Goal: Information Seeking & Learning: Compare options

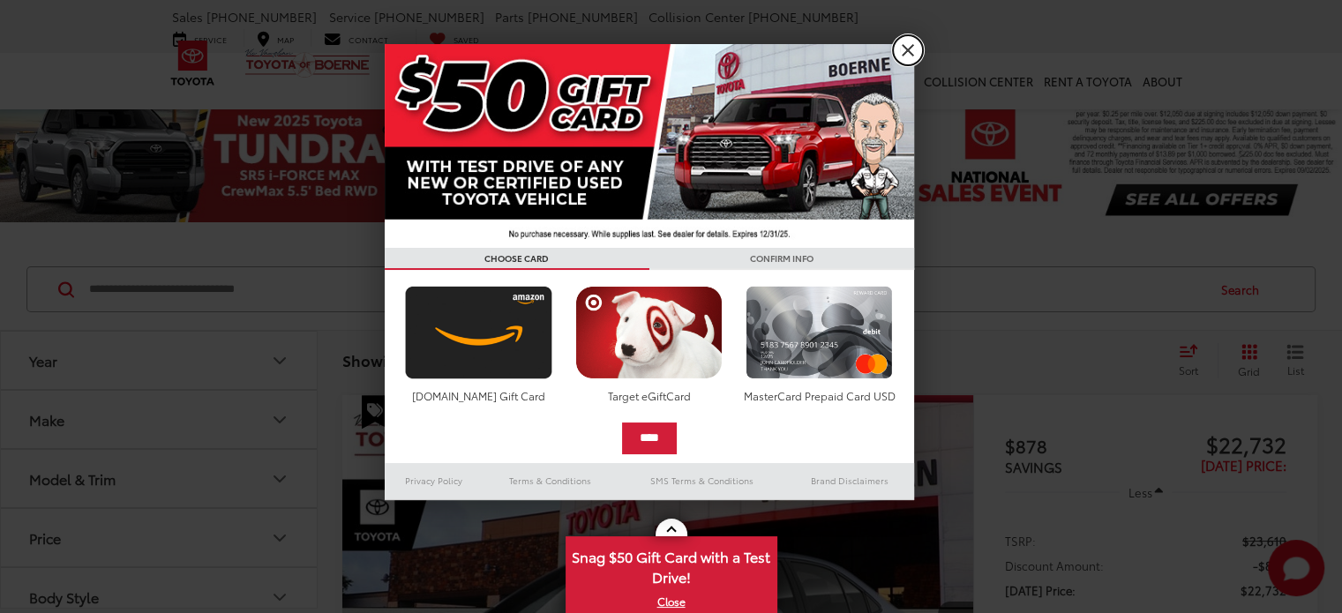
click at [907, 45] on link "X" at bounding box center [908, 50] width 30 height 30
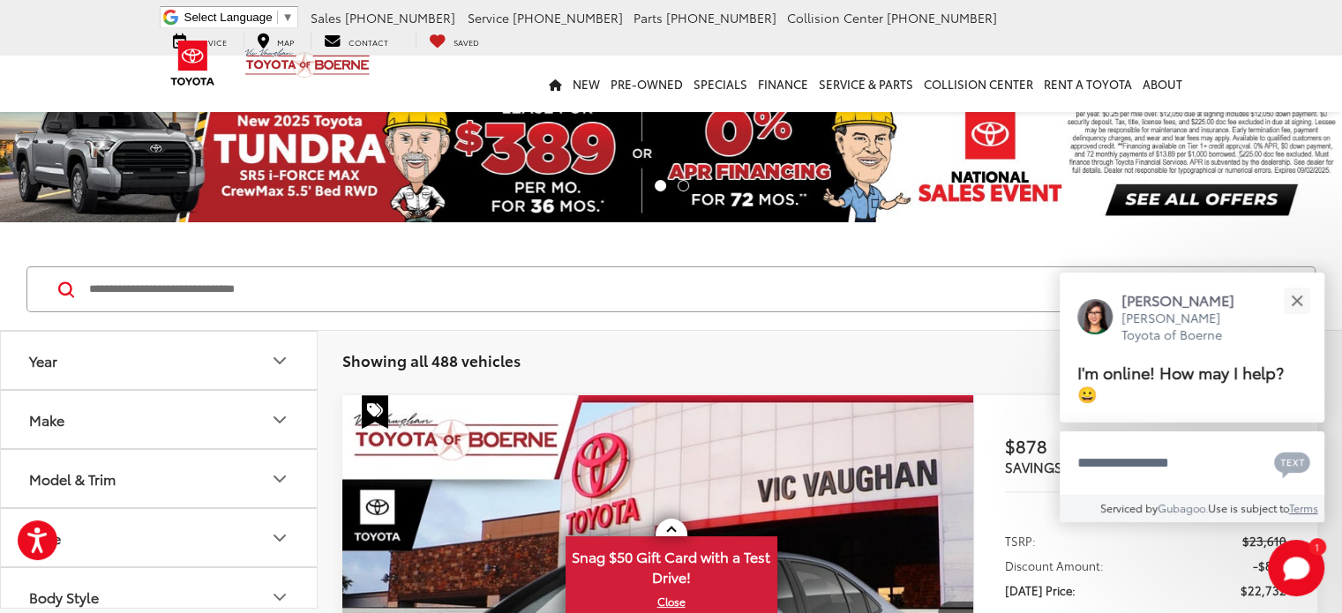
click at [274, 469] on icon "Model & Trim" at bounding box center [279, 479] width 21 height 21
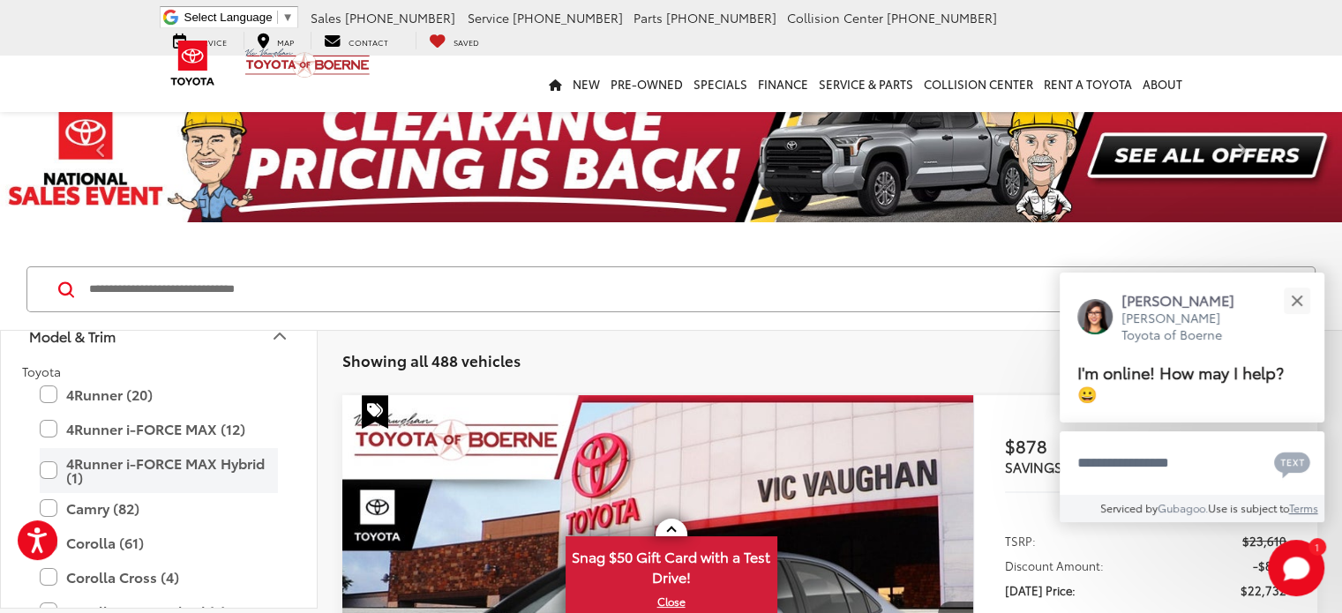
scroll to position [177, 0]
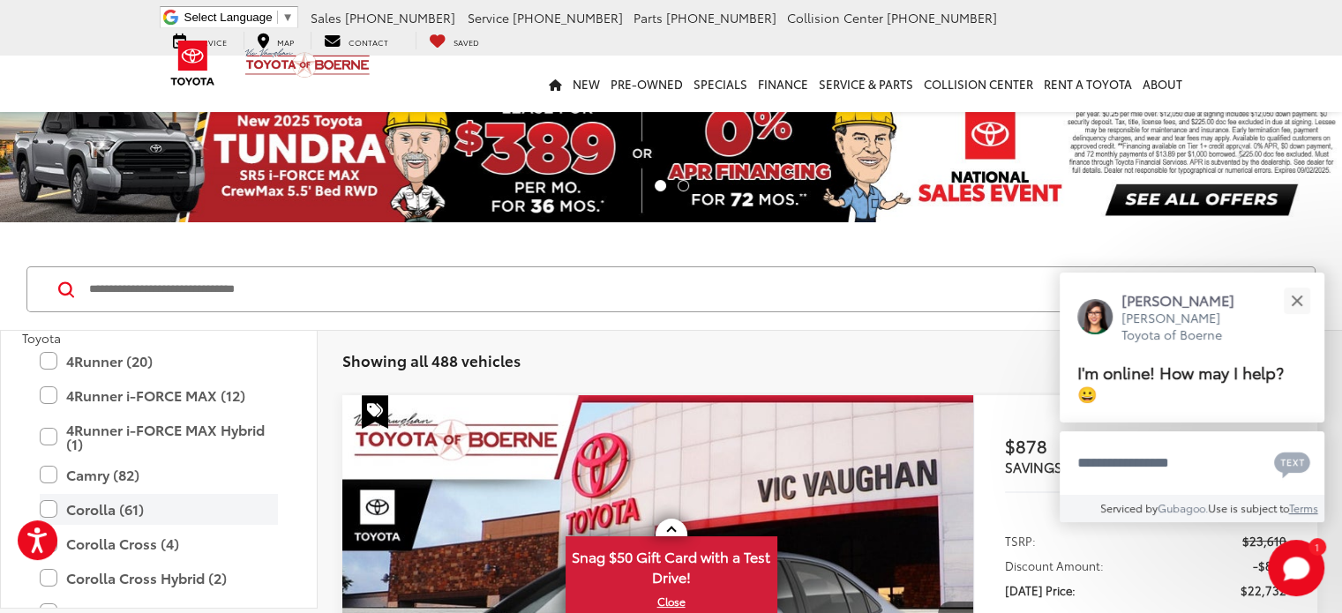
click at [49, 507] on label "Corolla (61)" at bounding box center [159, 509] width 238 height 31
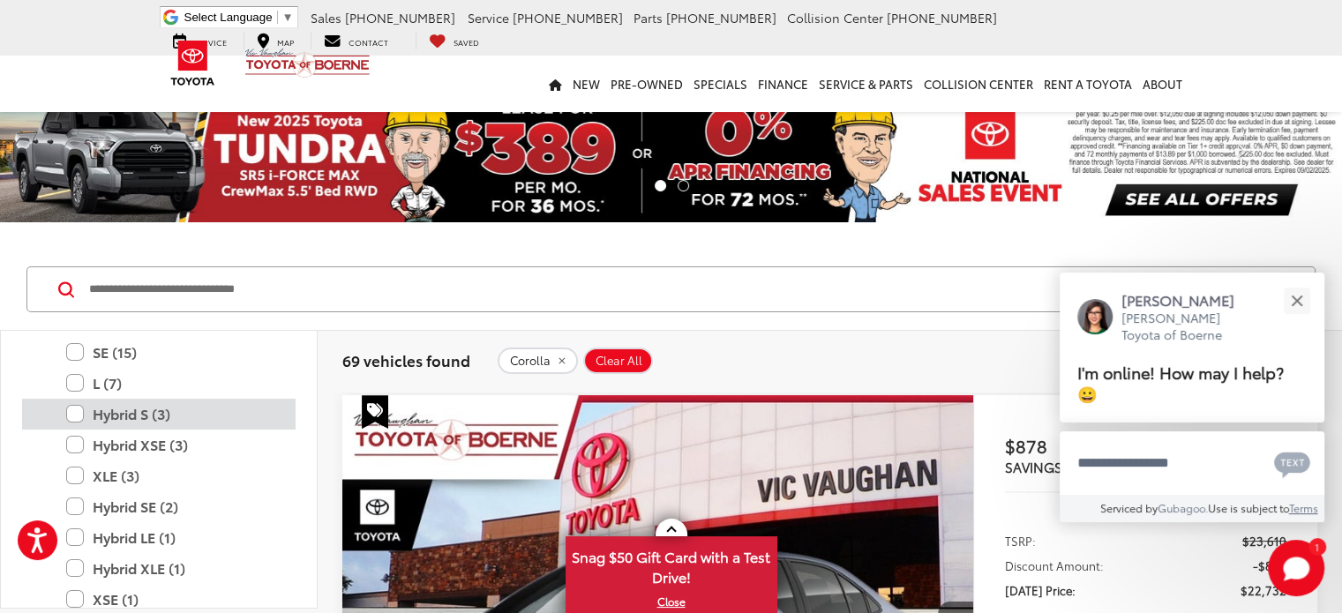
scroll to position [607, 0]
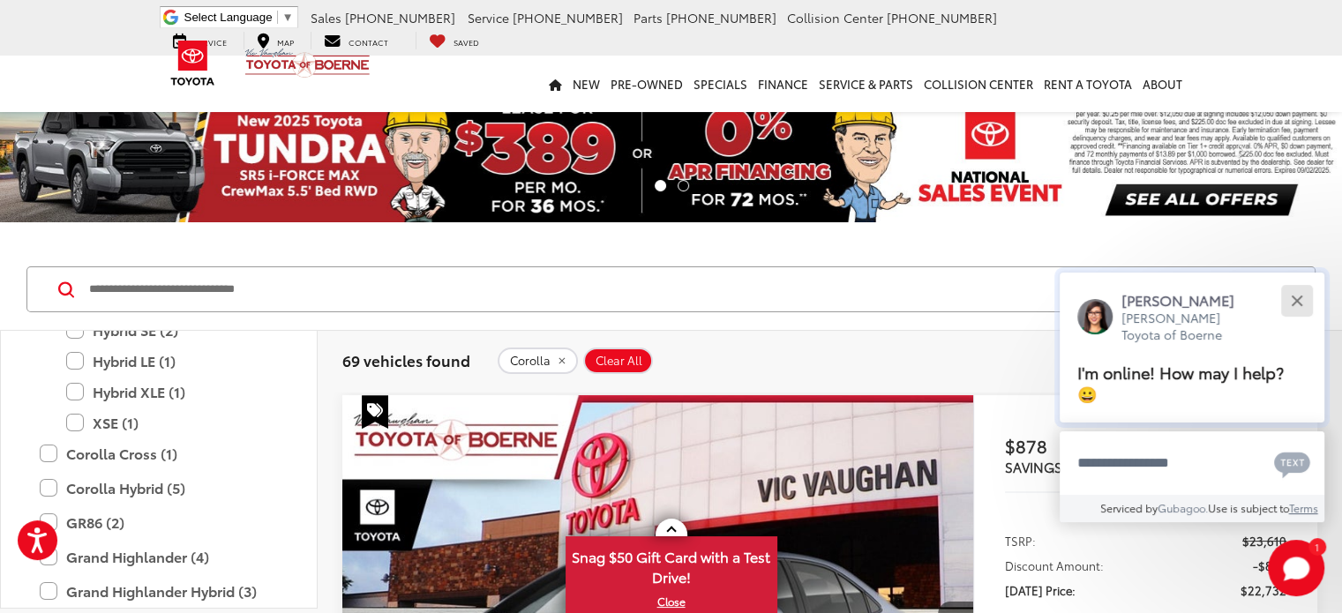
click at [1296, 298] on div "Close" at bounding box center [1296, 300] width 11 height 11
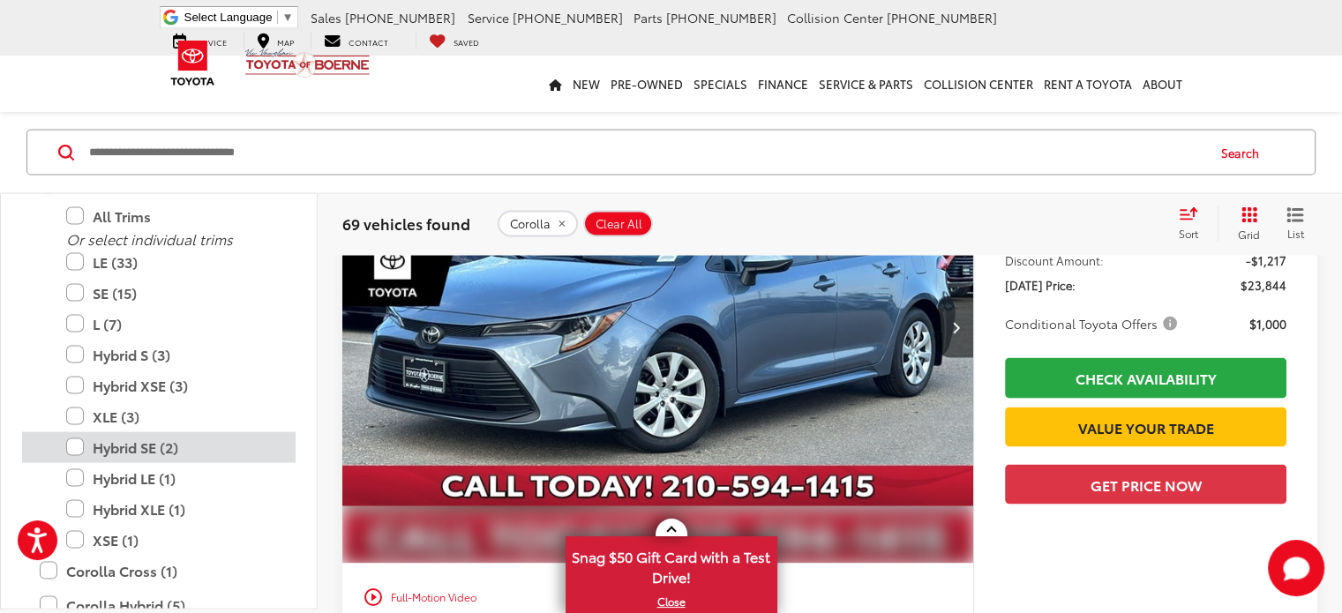
scroll to position [334, 0]
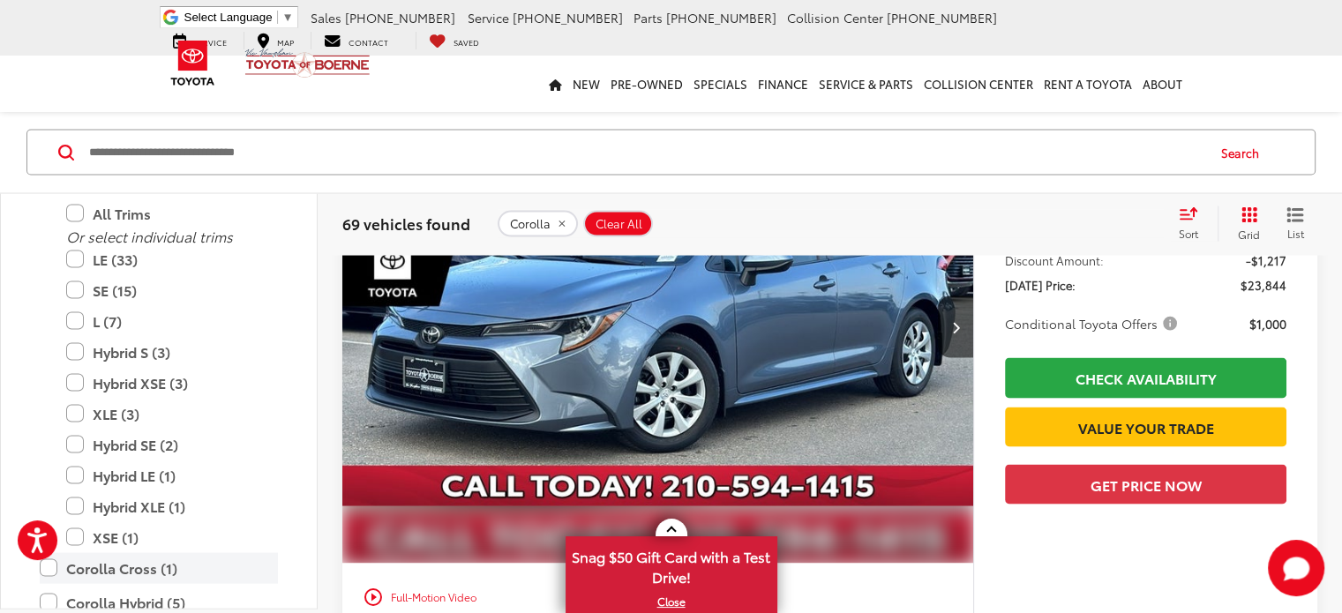
click at [47, 565] on label "Corolla Cross (1)" at bounding box center [159, 567] width 238 height 31
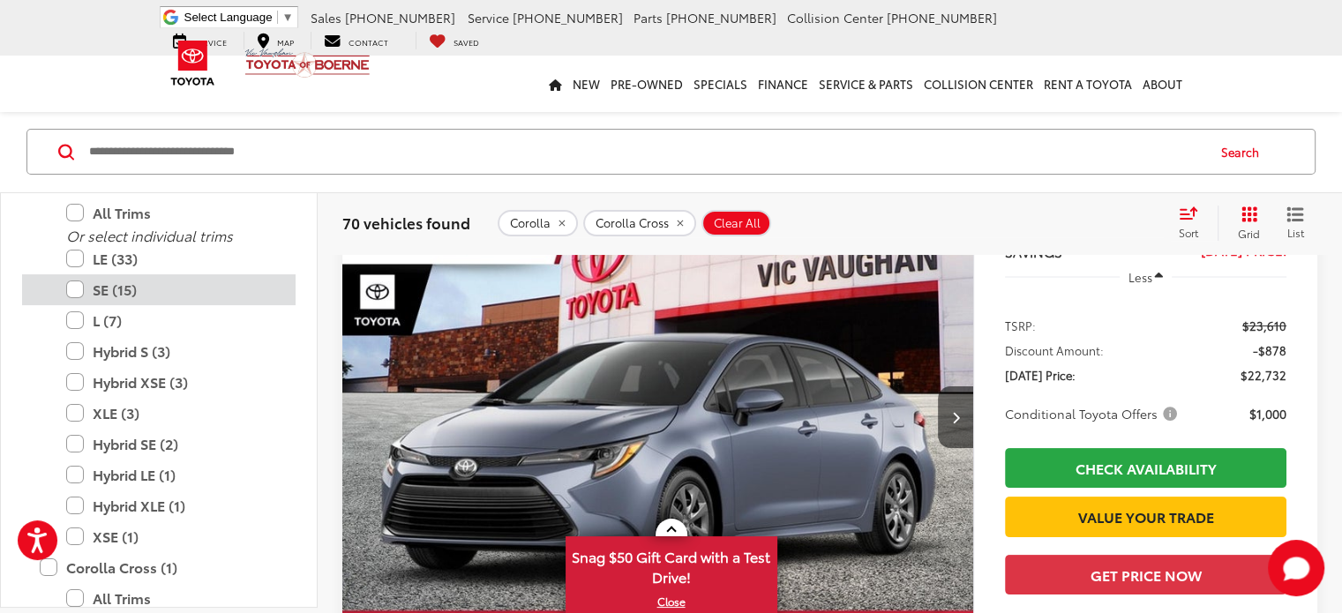
scroll to position [138, 0]
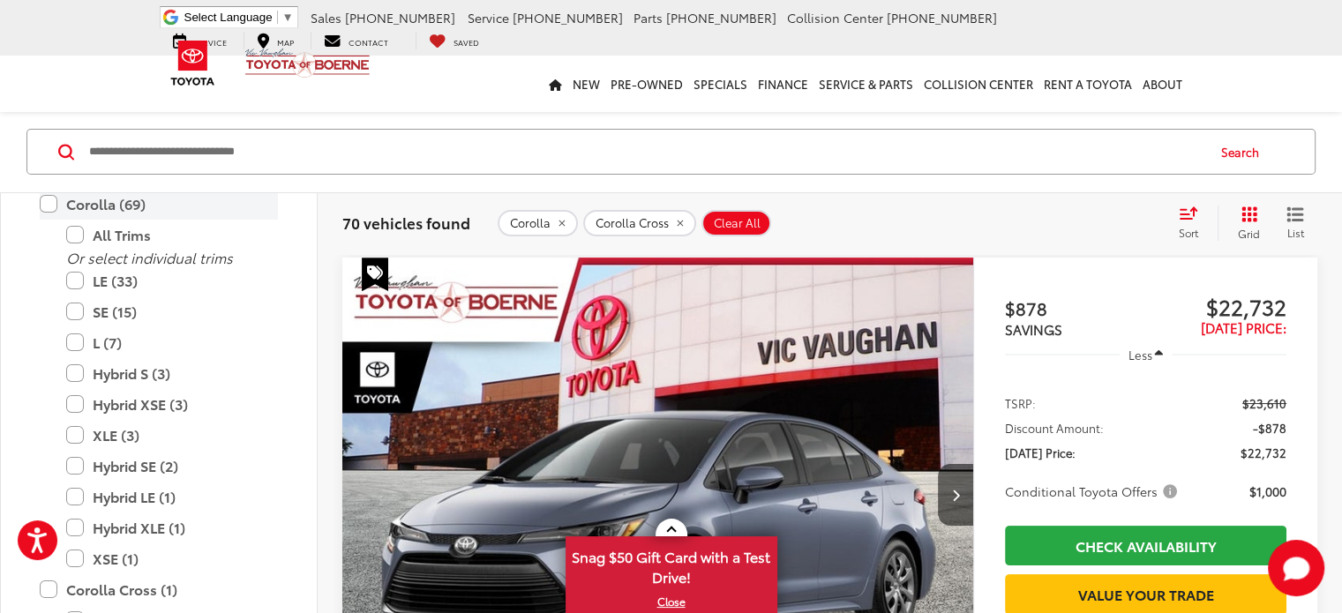
click at [50, 203] on label "Corolla (69)" at bounding box center [159, 204] width 238 height 31
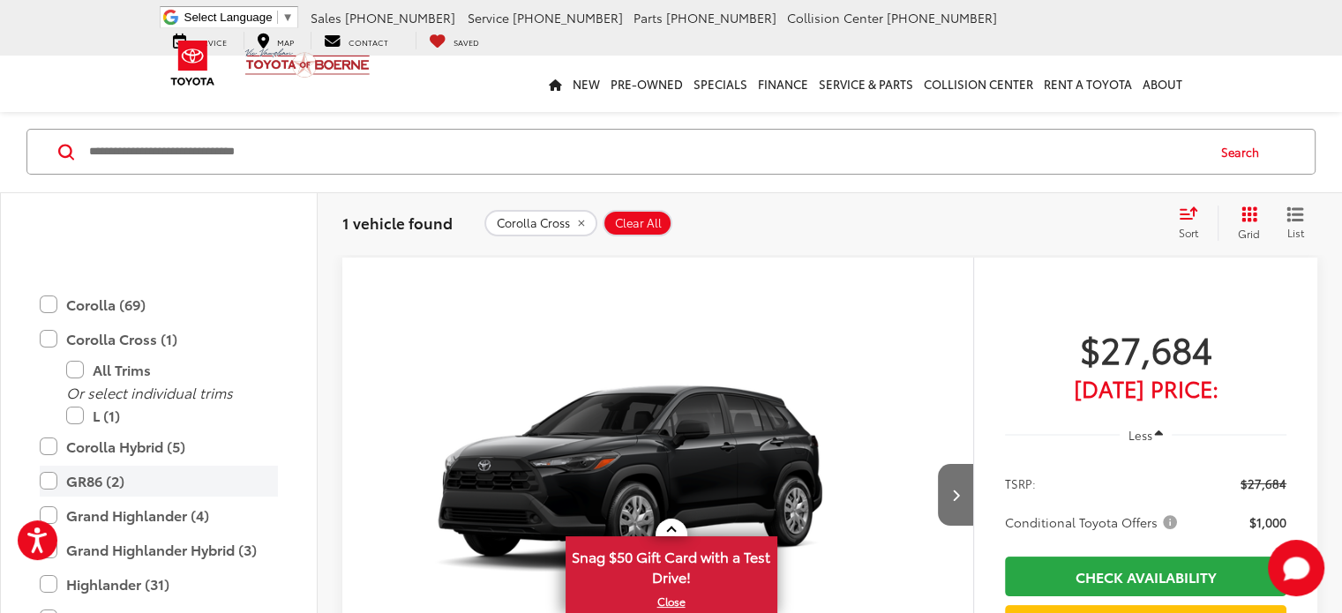
scroll to position [367, 0]
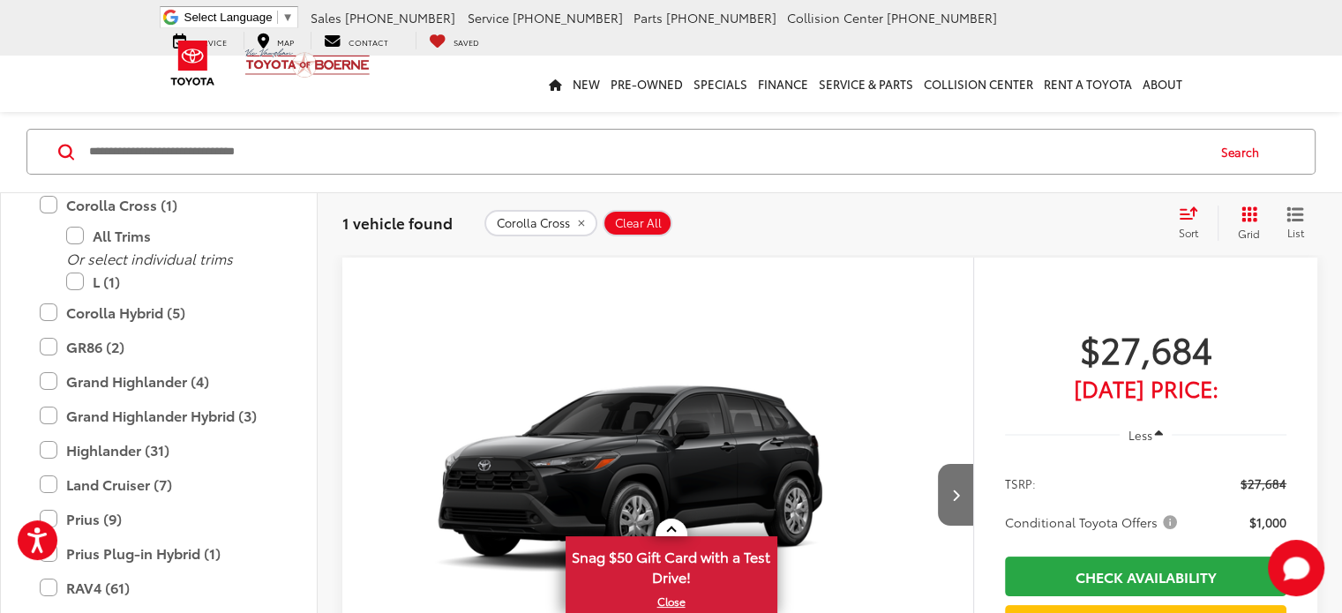
drag, startPoint x: 49, startPoint y: 198, endPoint x: 53, endPoint y: 213, distance: 15.4
click at [49, 198] on label "Corolla Cross (1)" at bounding box center [159, 205] width 238 height 31
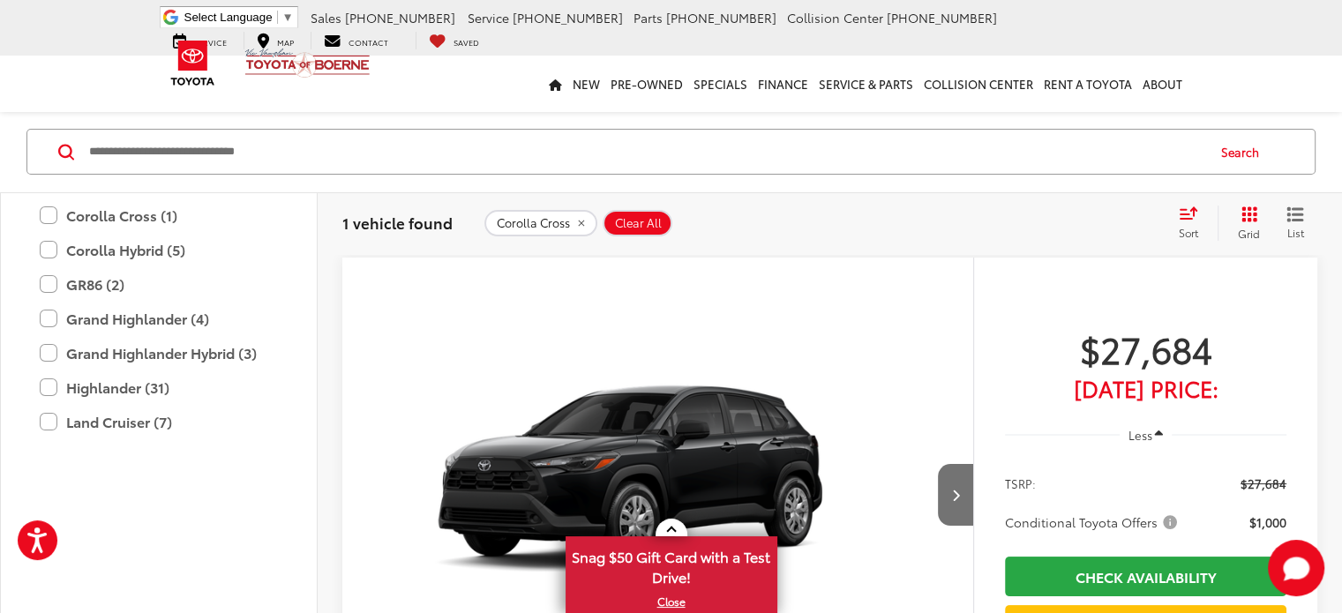
scroll to position [148, 0]
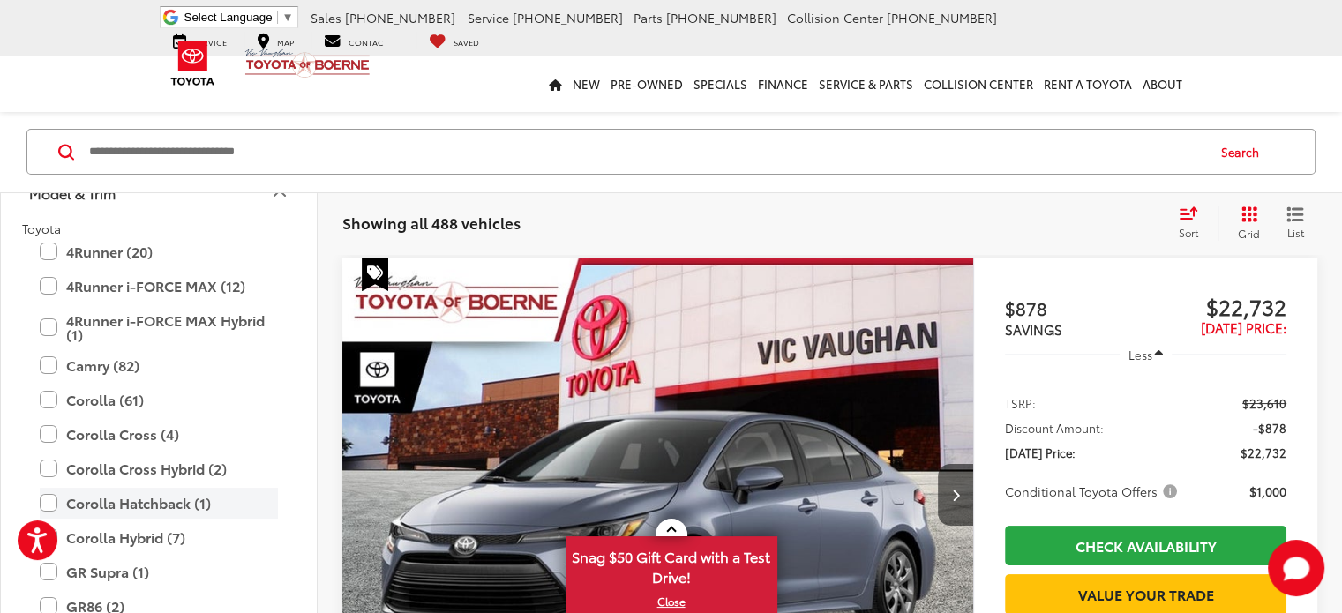
click at [54, 504] on label "Corolla Hatchback (1)" at bounding box center [159, 503] width 238 height 31
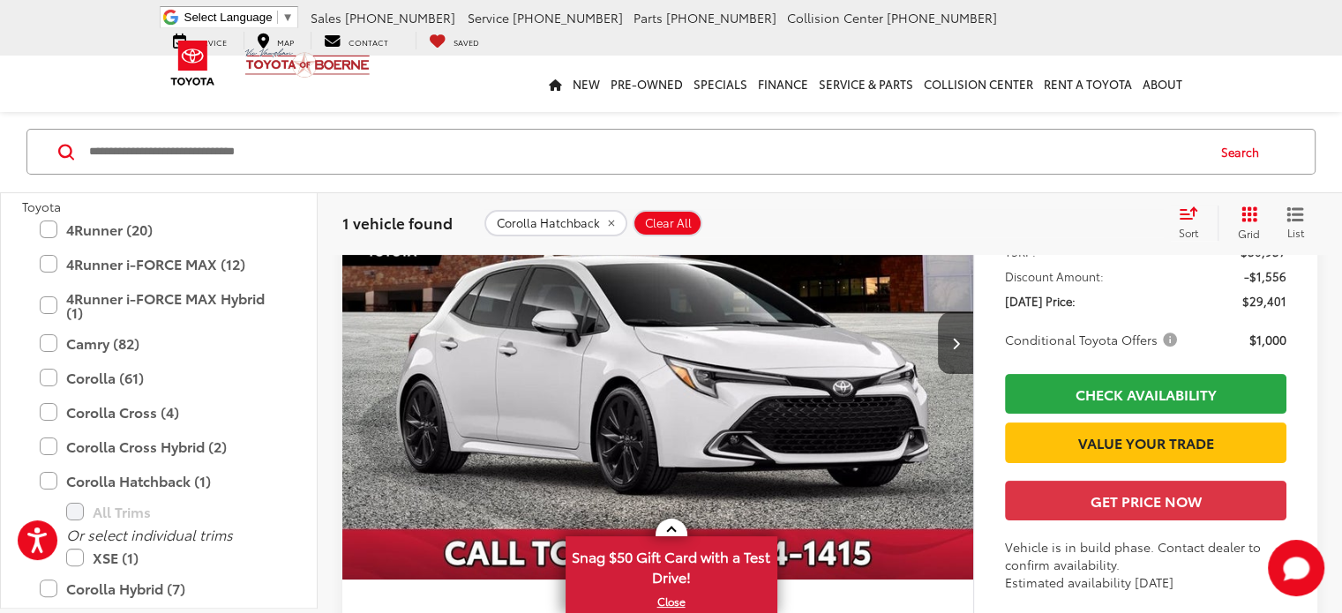
scroll to position [314, 0]
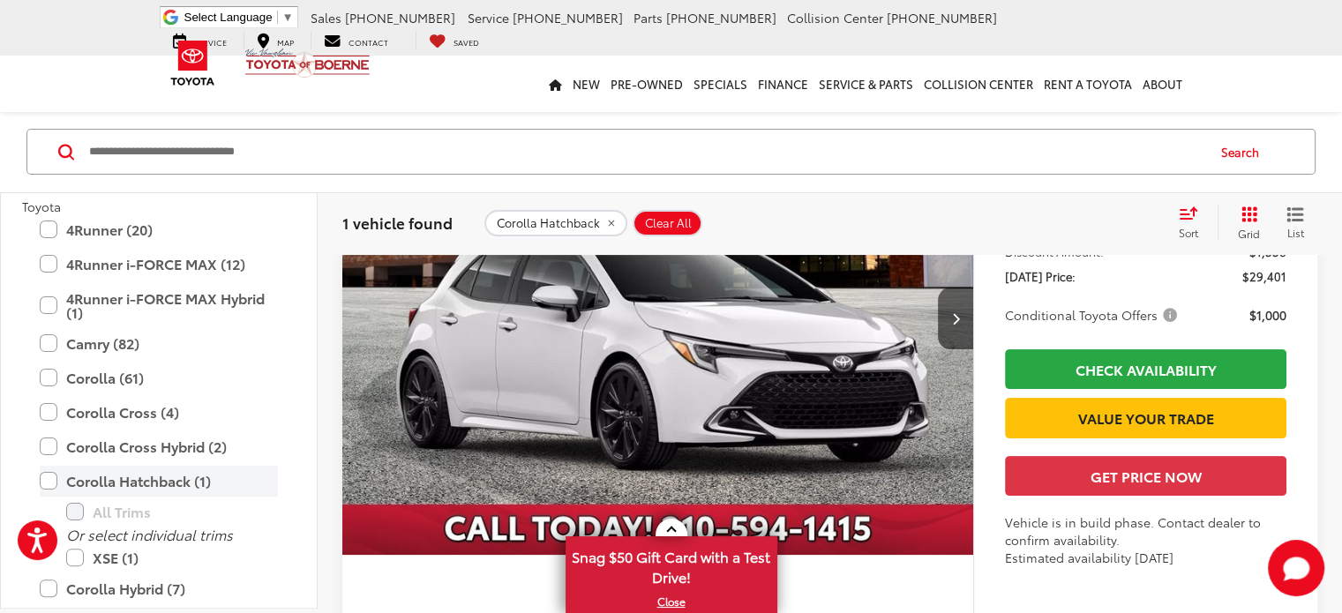
drag, startPoint x: 48, startPoint y: 480, endPoint x: 208, endPoint y: 496, distance: 161.4
click at [48, 480] on label "Corolla Hatchback (1)" at bounding box center [159, 481] width 238 height 31
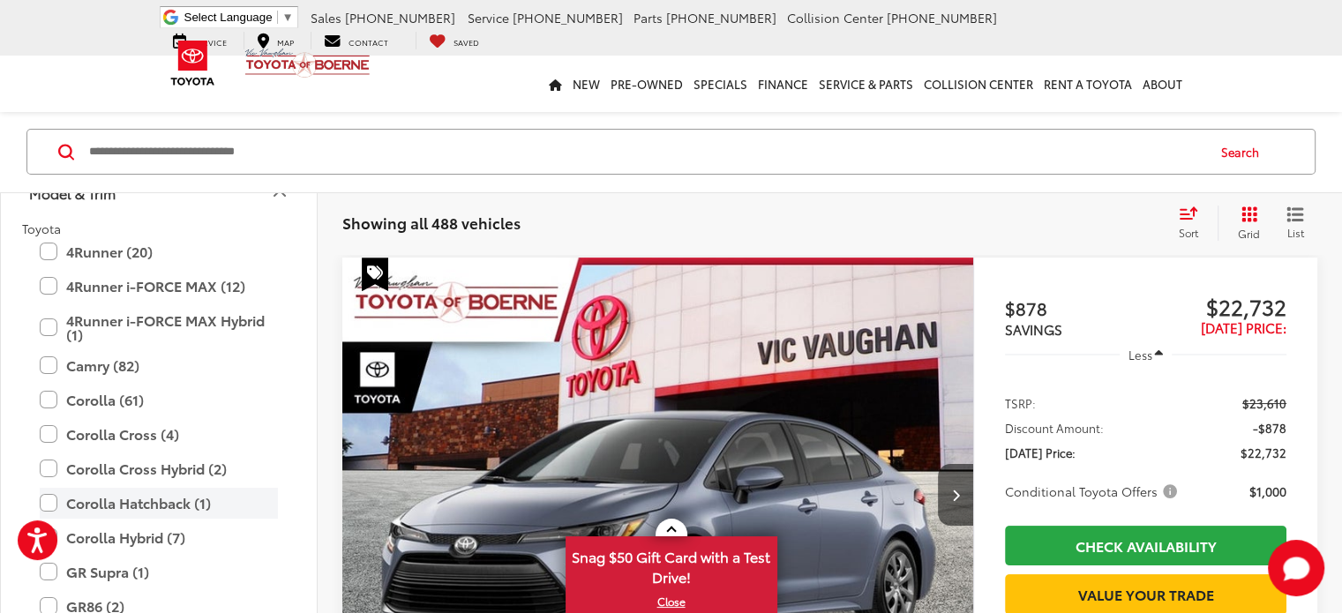
scroll to position [314, 0]
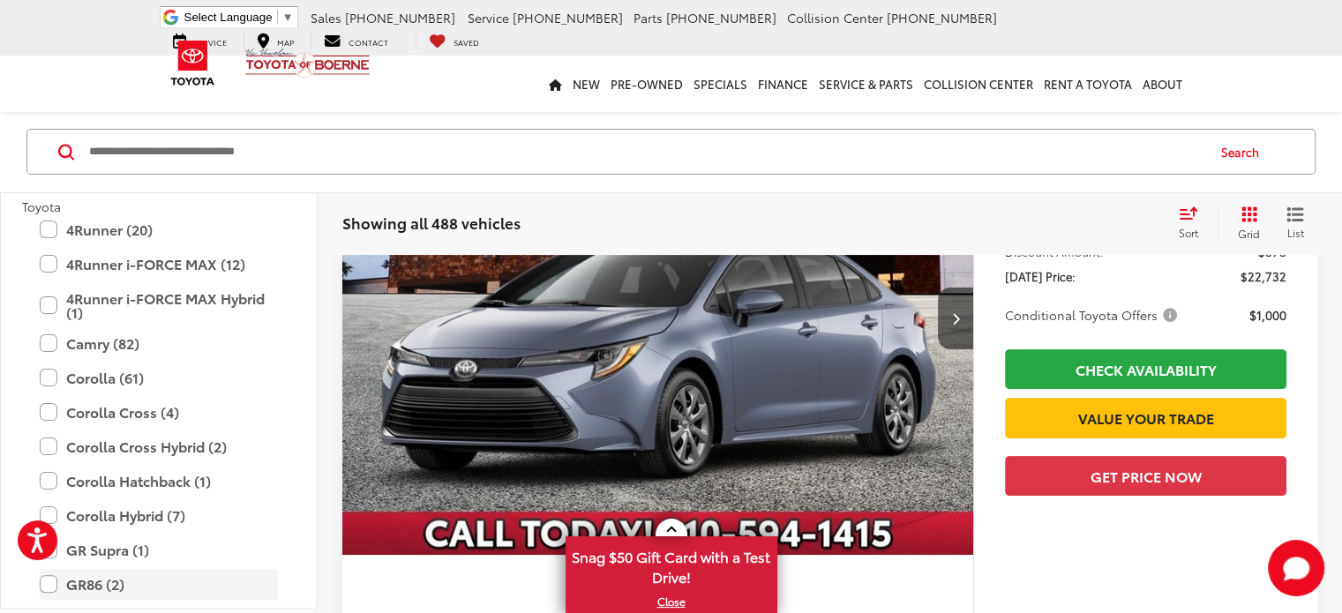
click at [46, 586] on label "GR86 (2)" at bounding box center [159, 584] width 238 height 31
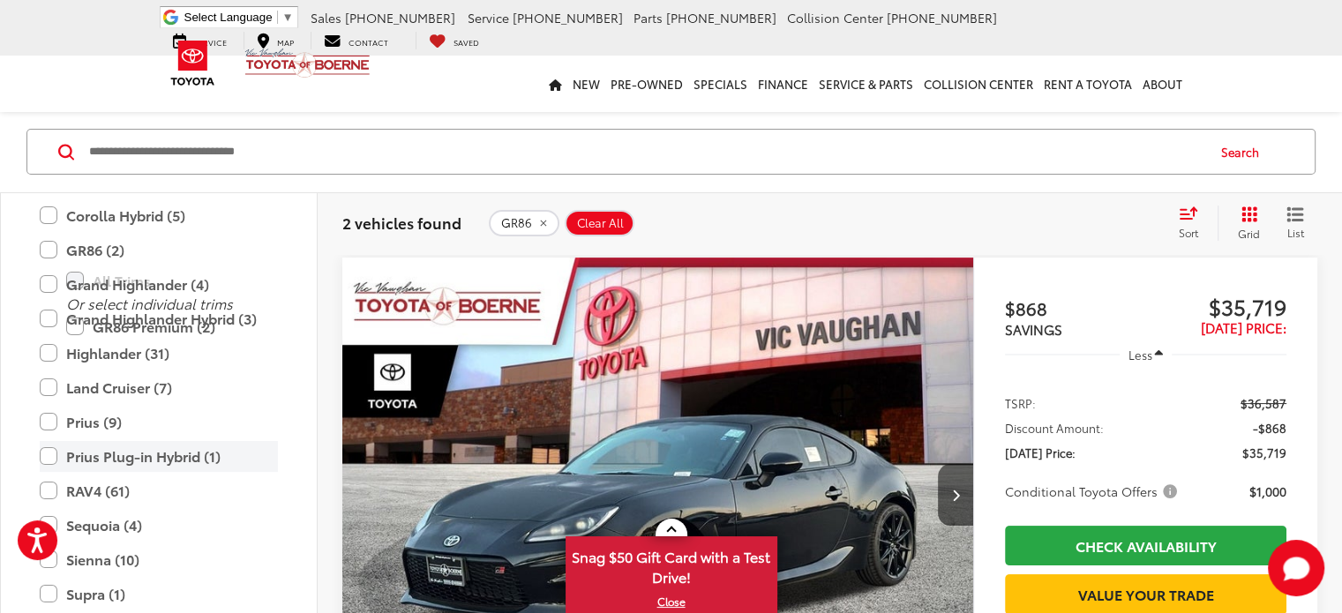
scroll to position [402, 0]
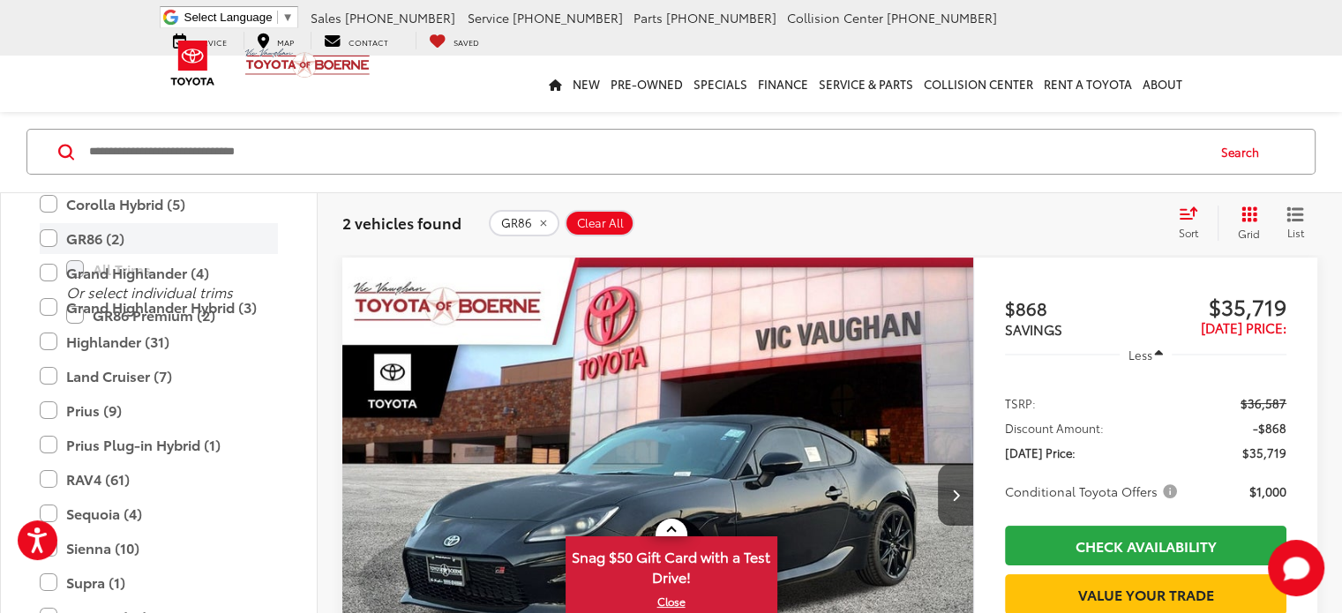
click at [46, 242] on label "GR86 (2)" at bounding box center [159, 238] width 238 height 31
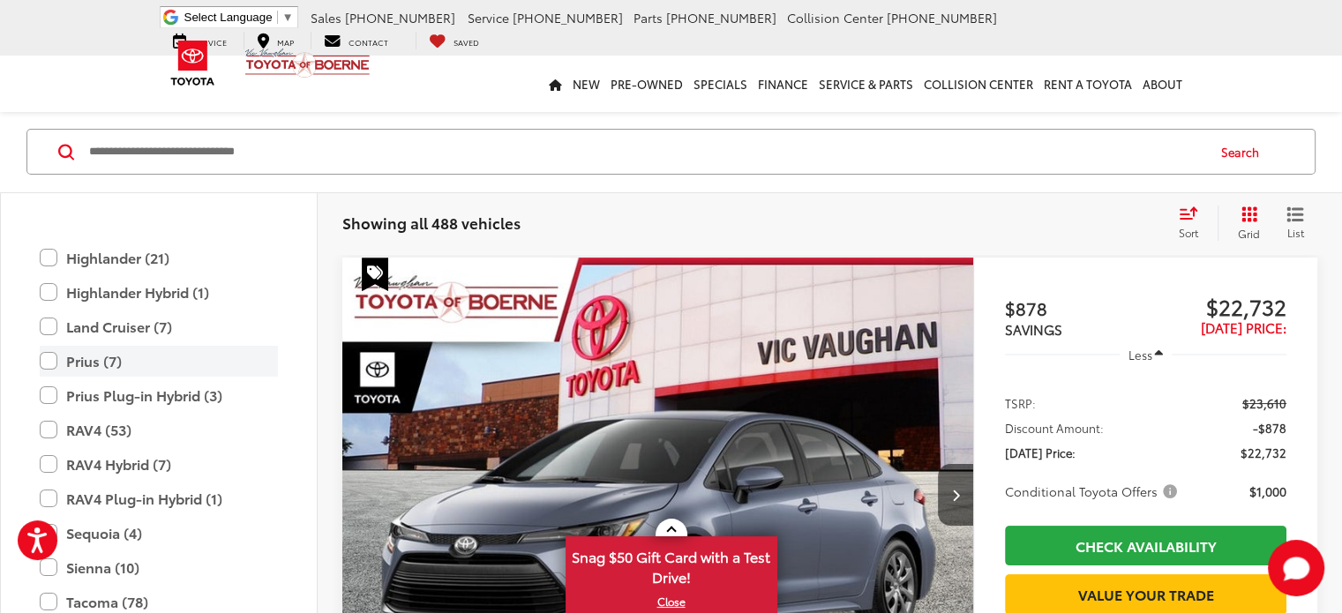
scroll to position [667, 0]
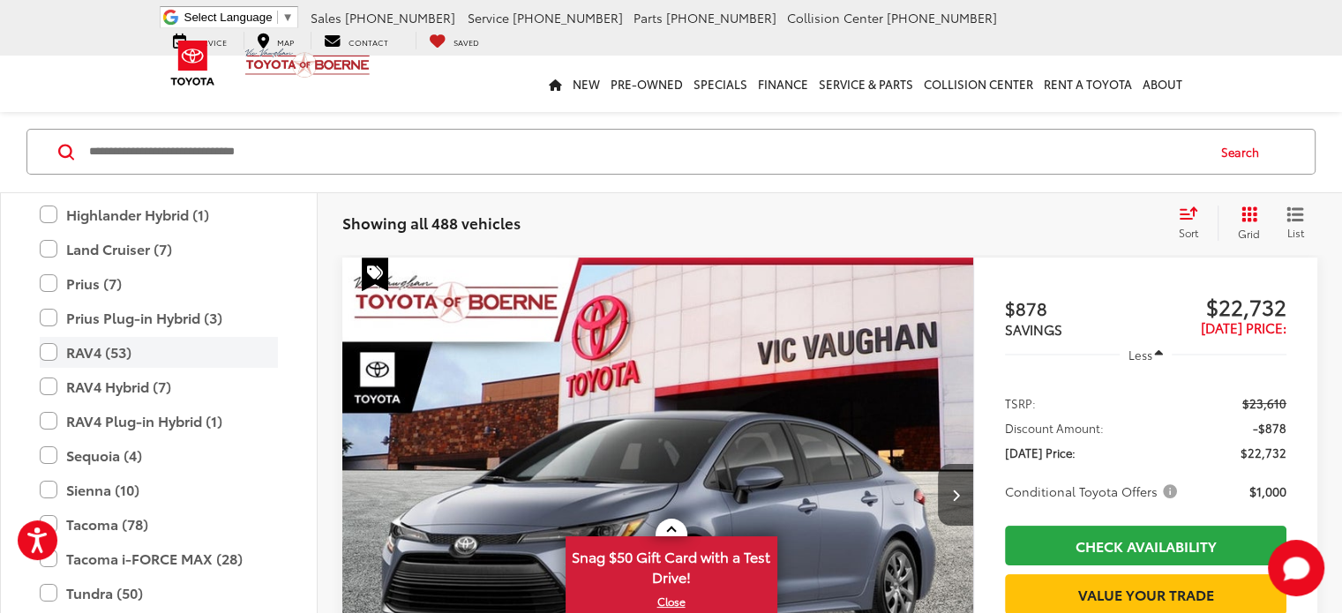
click at [50, 356] on label "RAV4 (53)" at bounding box center [159, 352] width 238 height 31
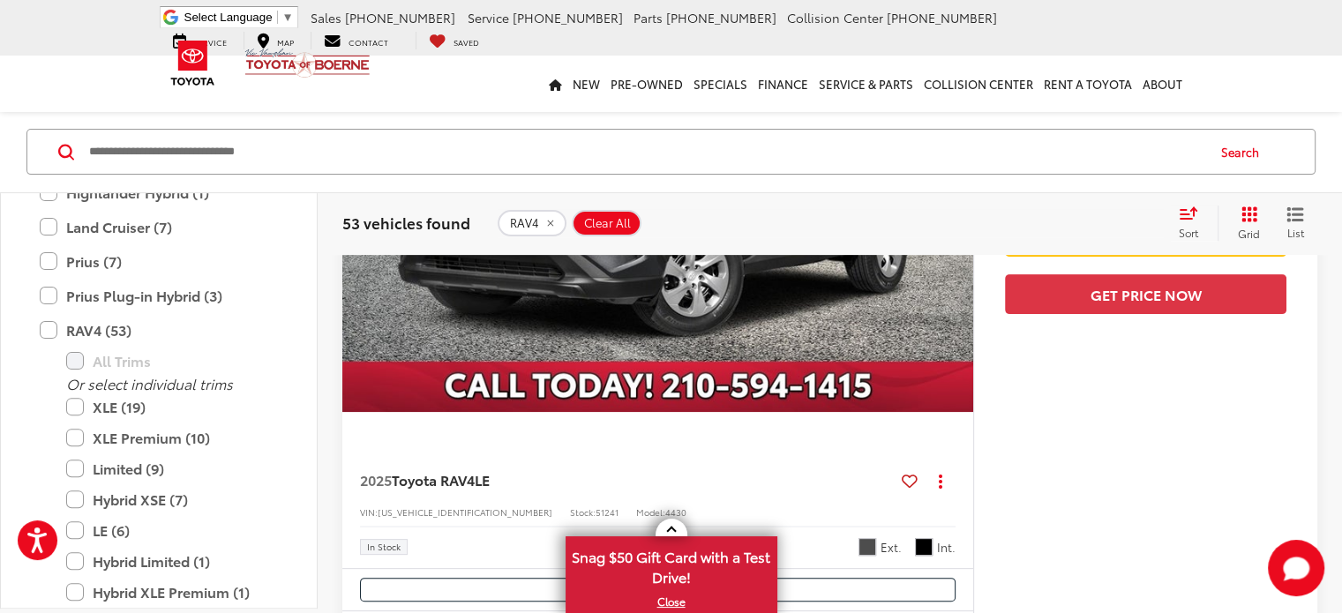
scroll to position [491, 0]
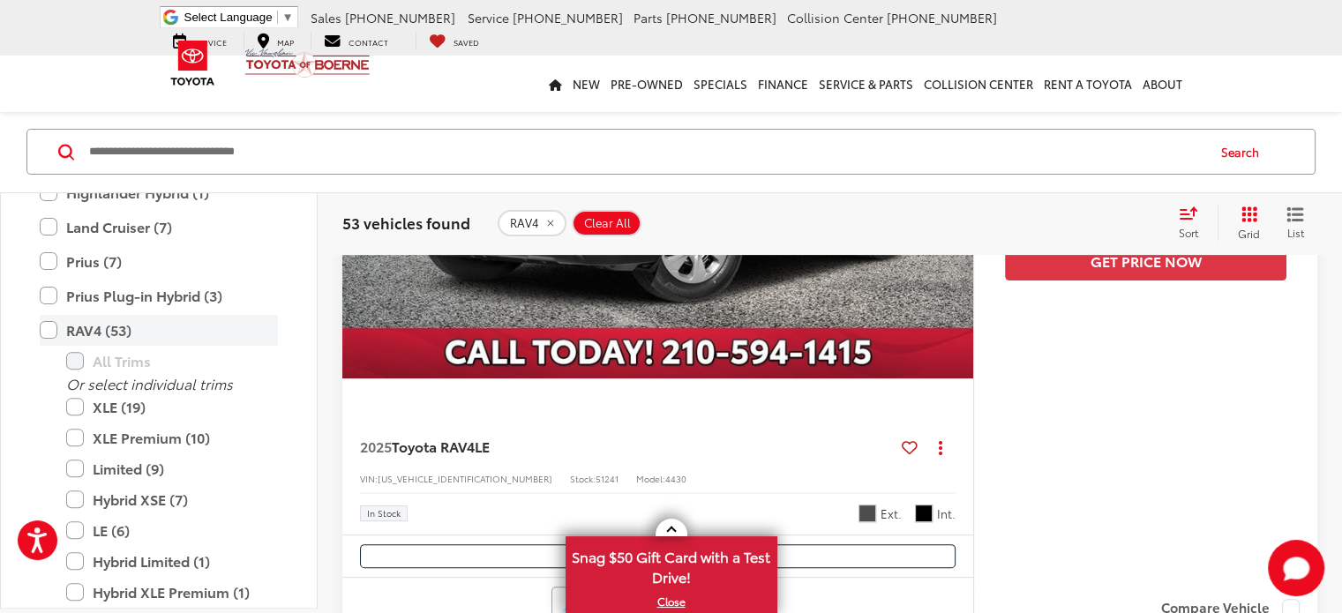
click at [49, 330] on label "RAV4 (53)" at bounding box center [159, 330] width 238 height 31
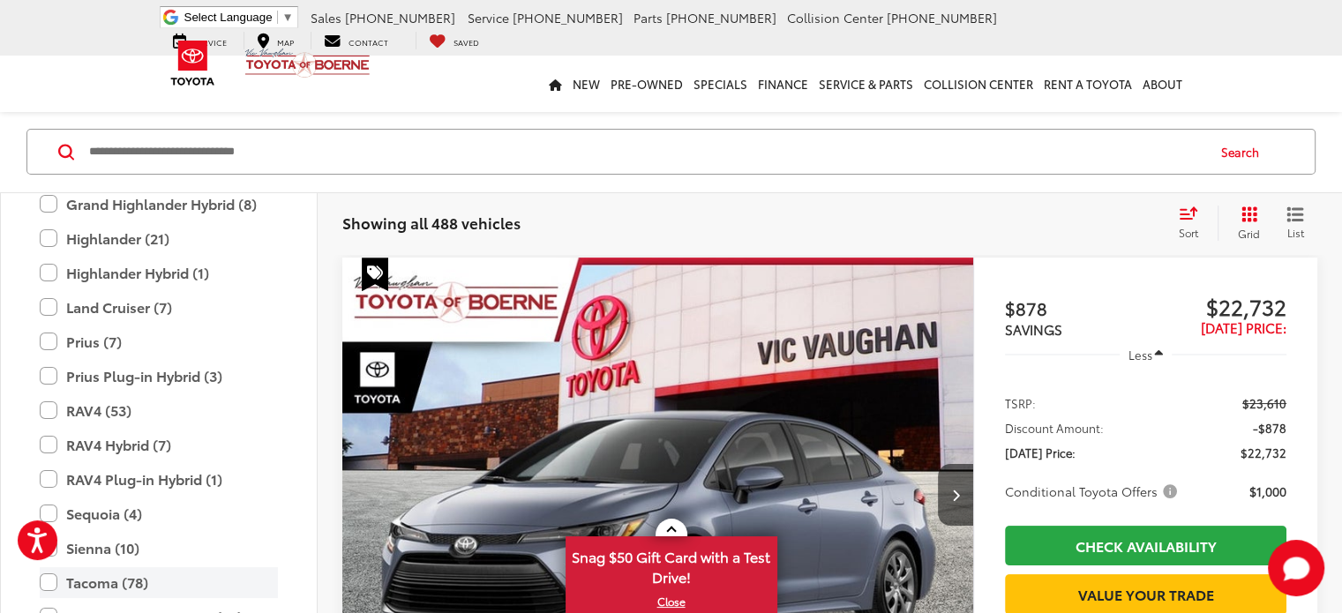
scroll to position [579, 0]
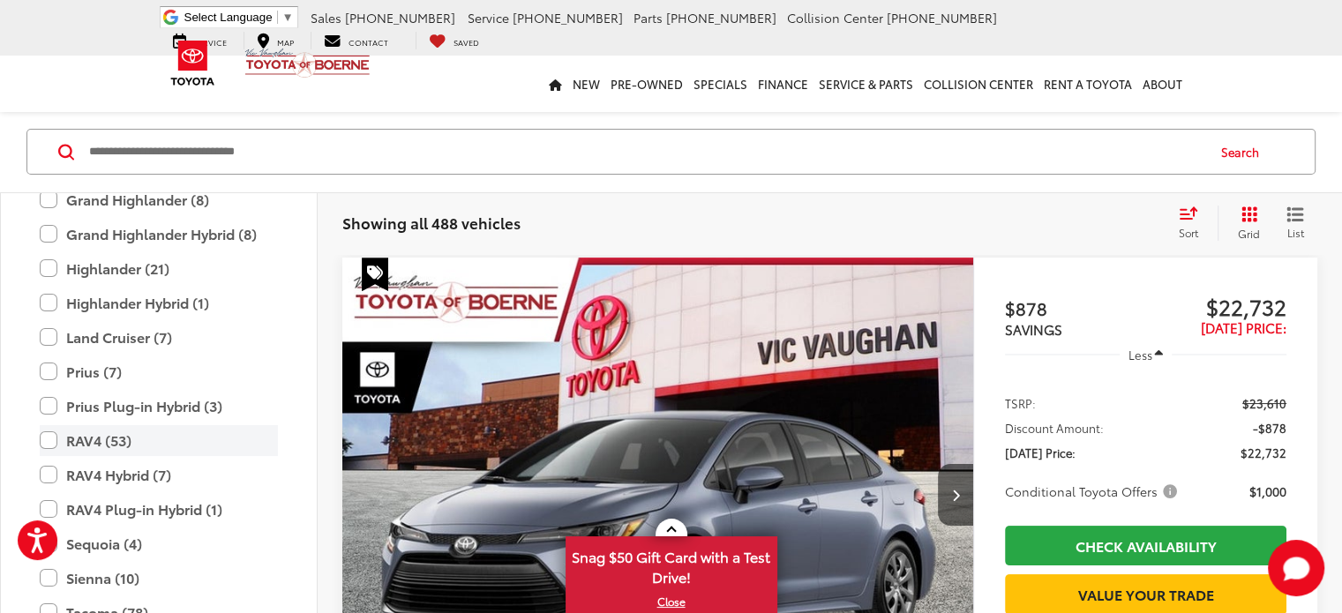
click at [49, 437] on label "RAV4 (53)" at bounding box center [159, 440] width 238 height 31
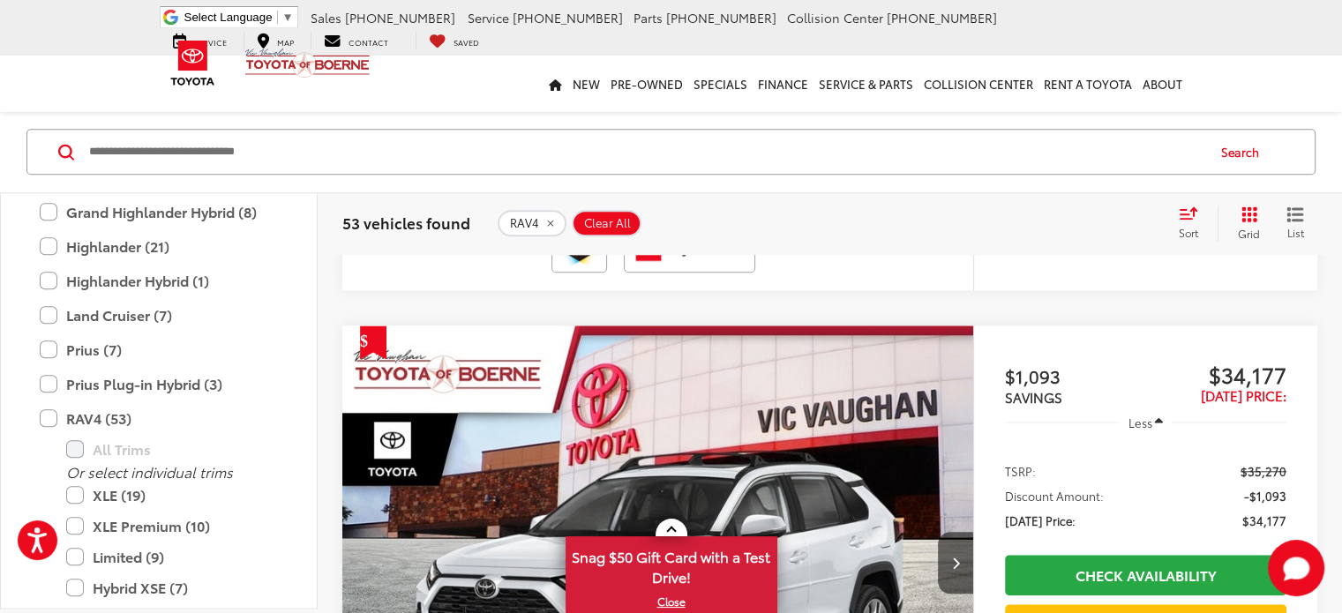
scroll to position [1903, 0]
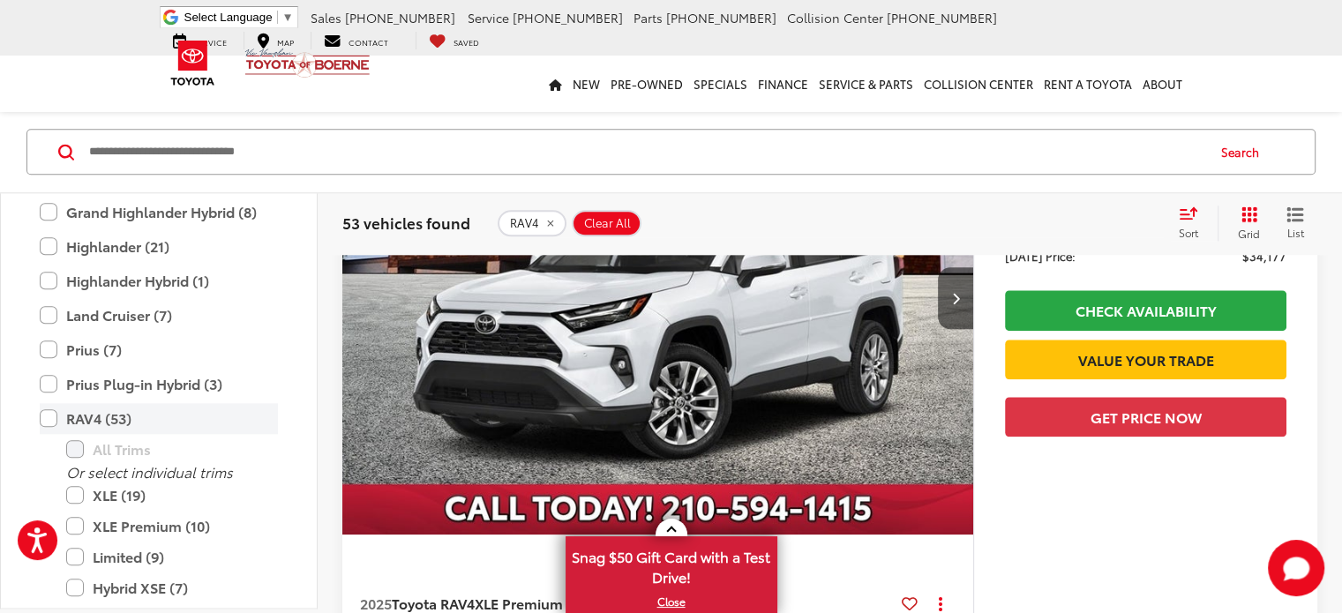
click at [48, 419] on label "RAV4 (53)" at bounding box center [159, 418] width 238 height 31
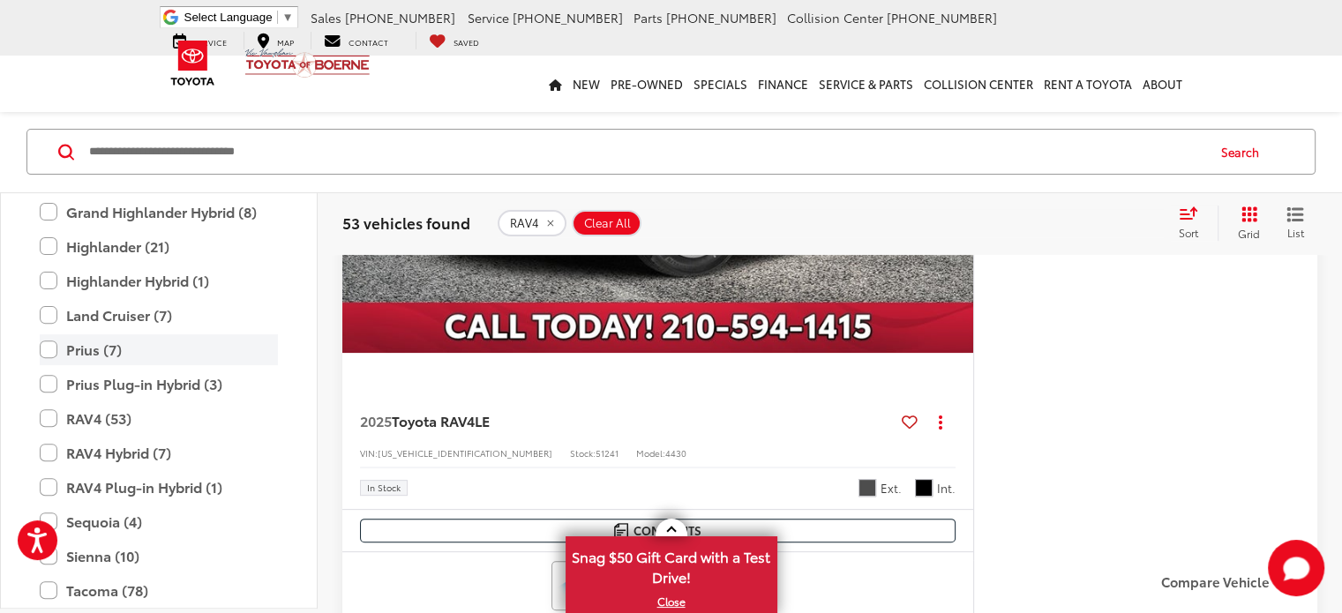
click at [49, 349] on label "Prius (7)" at bounding box center [159, 349] width 238 height 31
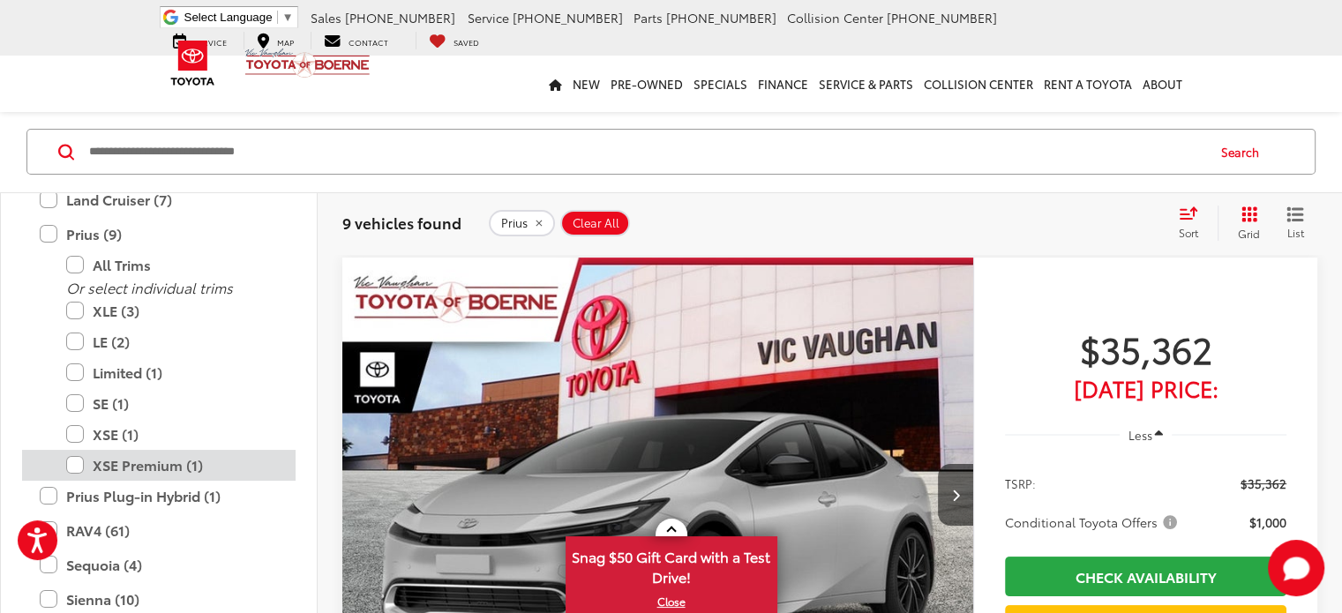
scroll to position [491, 0]
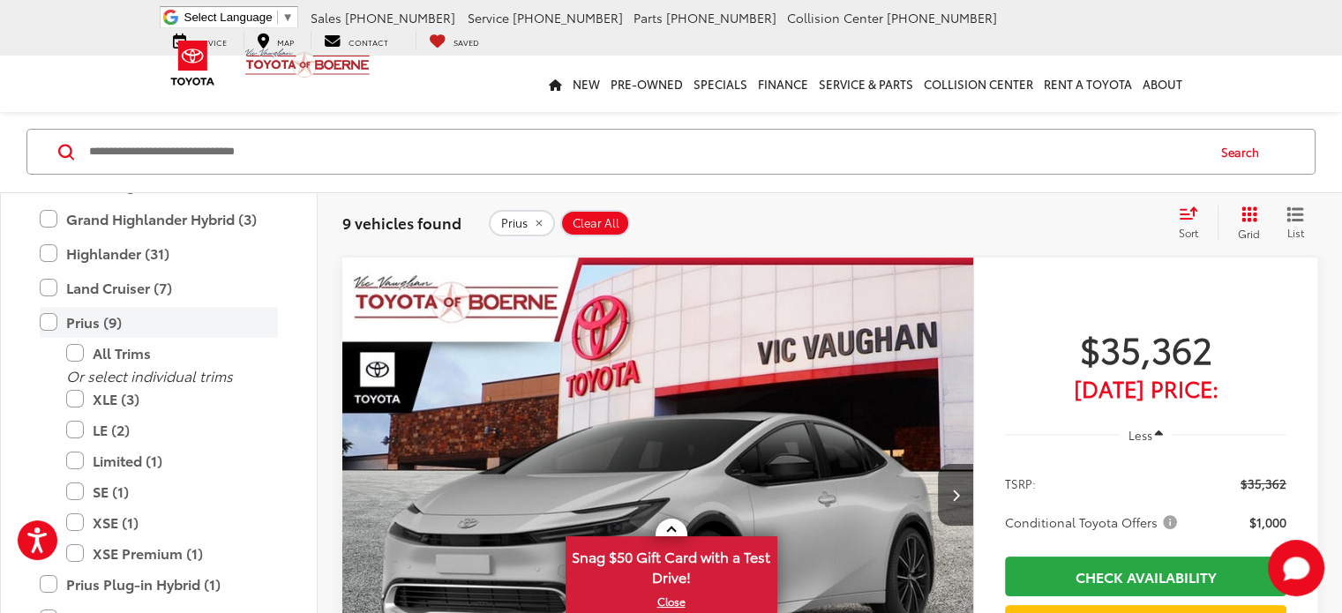
click at [51, 319] on label "Prius (9)" at bounding box center [159, 322] width 238 height 31
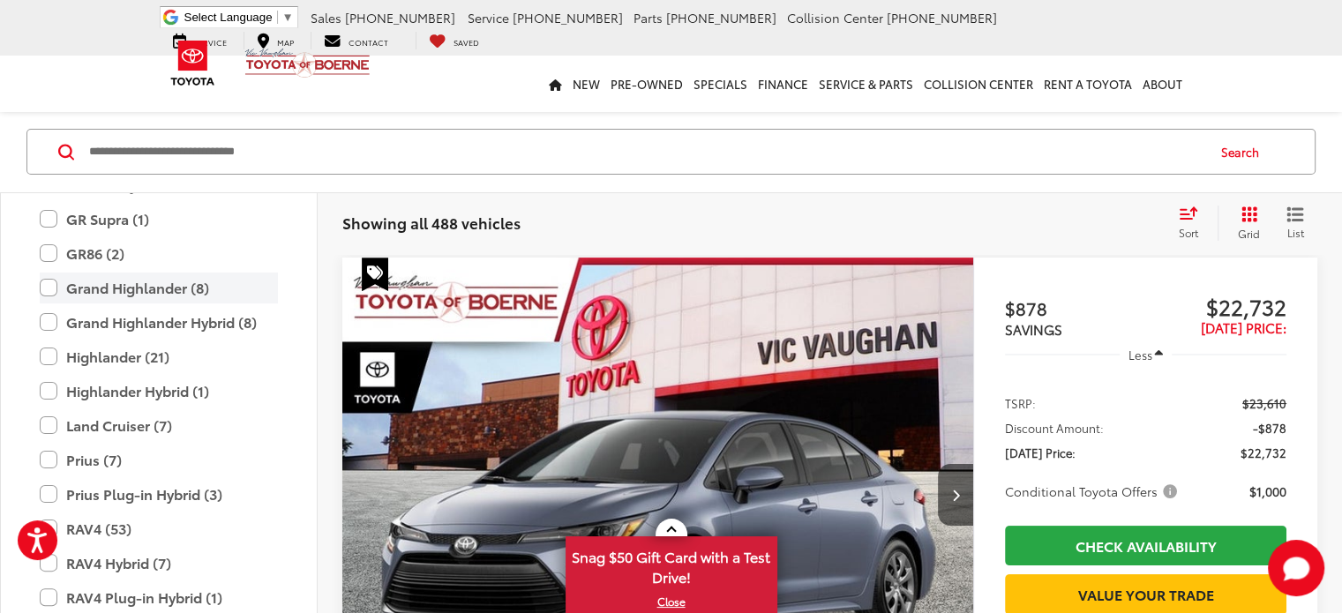
scroll to position [402, 0]
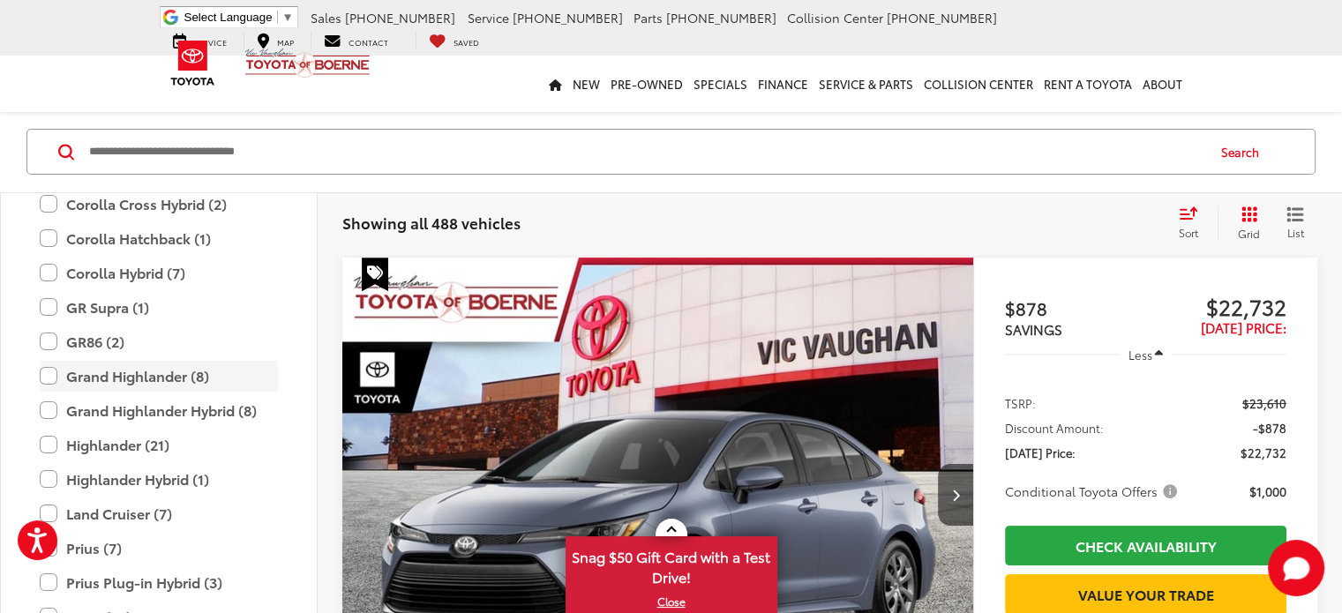
click at [49, 375] on label "Grand Highlander (8)" at bounding box center [159, 376] width 238 height 31
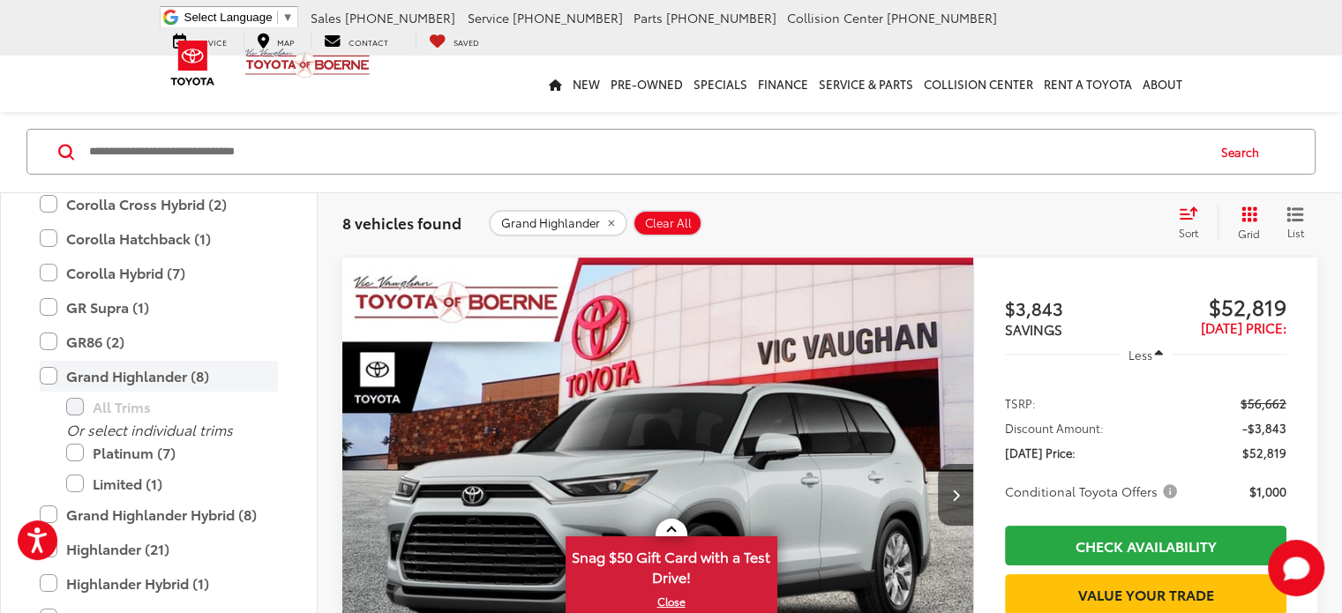
click at [49, 375] on label "Grand Highlander (8)" at bounding box center [159, 376] width 238 height 31
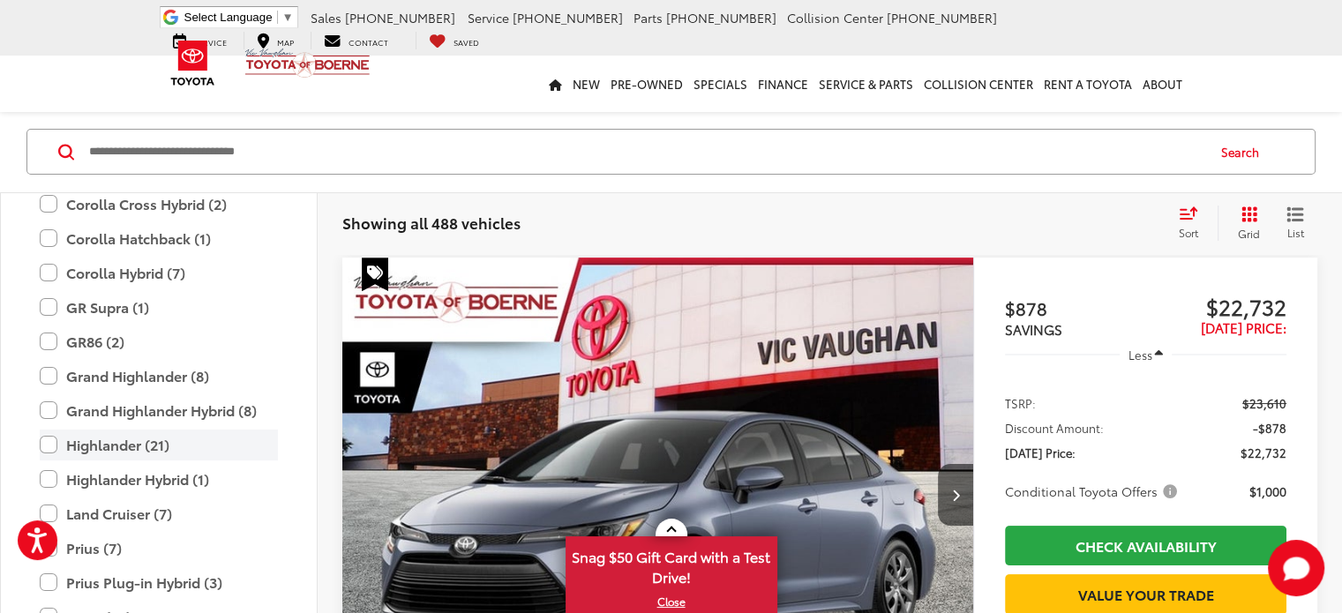
click at [49, 440] on label "Highlander (21)" at bounding box center [159, 445] width 238 height 31
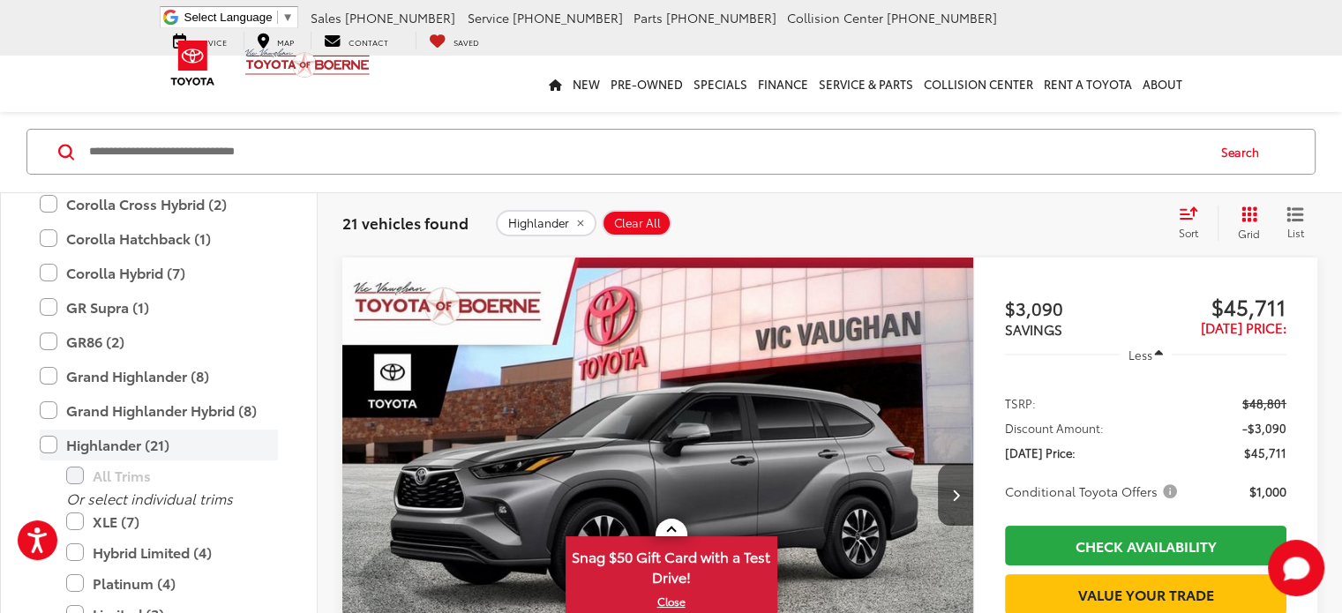
click at [49, 440] on label "Highlander (21)" at bounding box center [159, 445] width 238 height 31
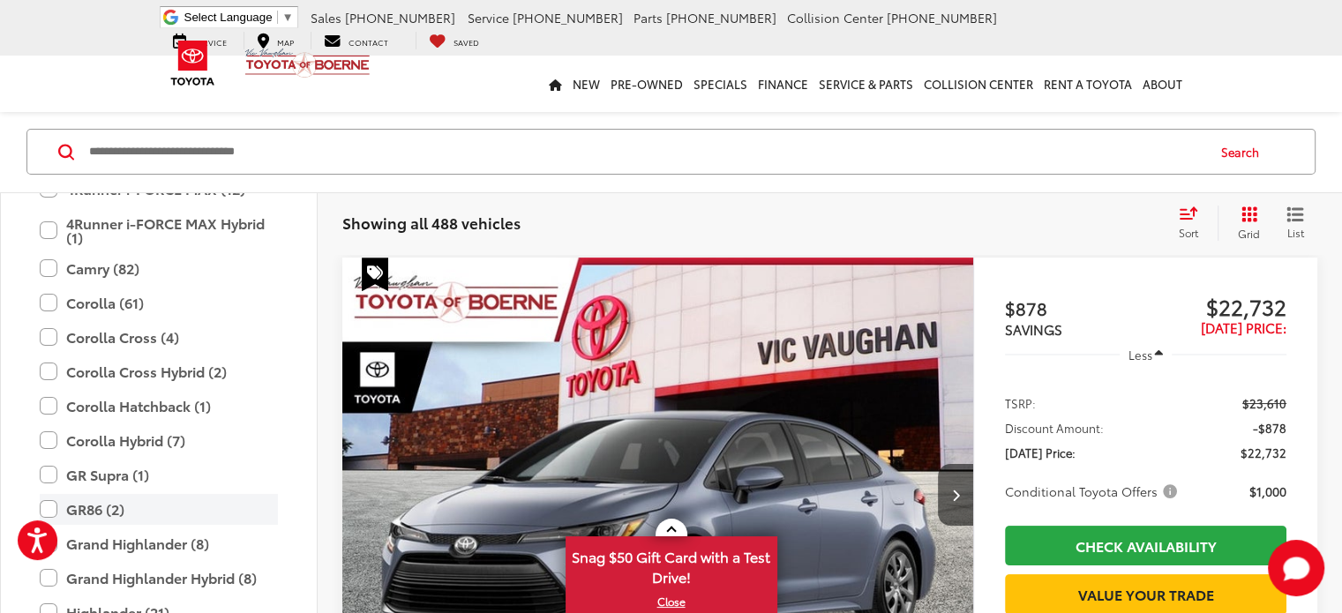
scroll to position [226, 0]
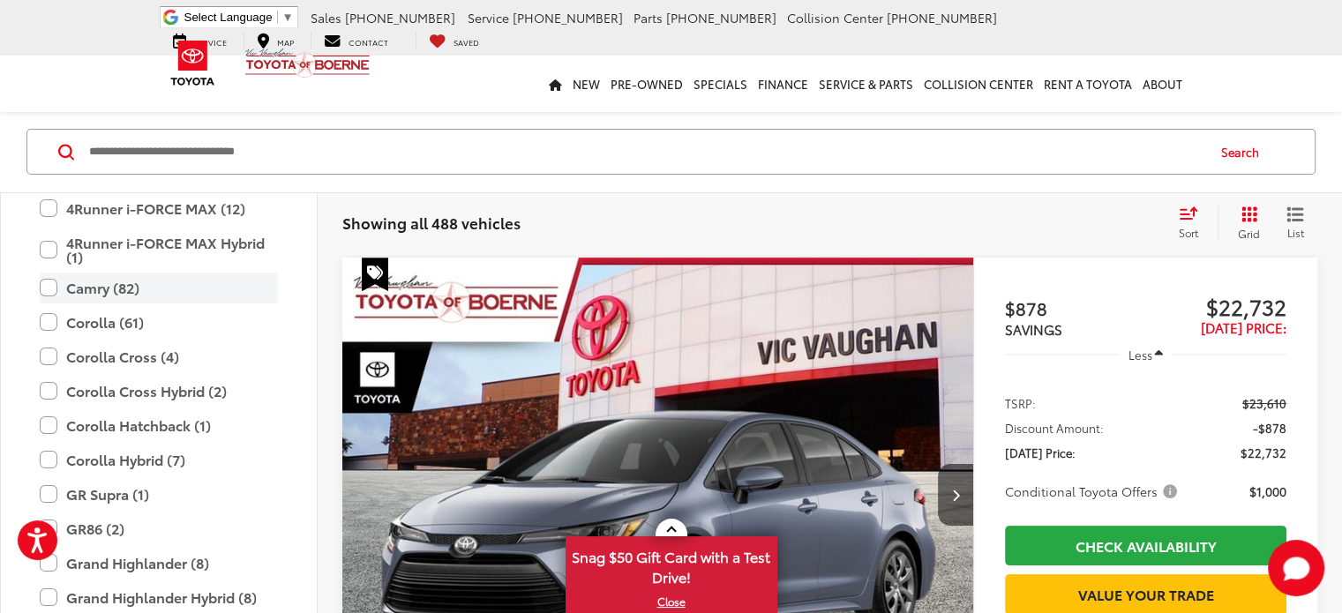
click at [48, 284] on label "Camry (82)" at bounding box center [159, 288] width 238 height 31
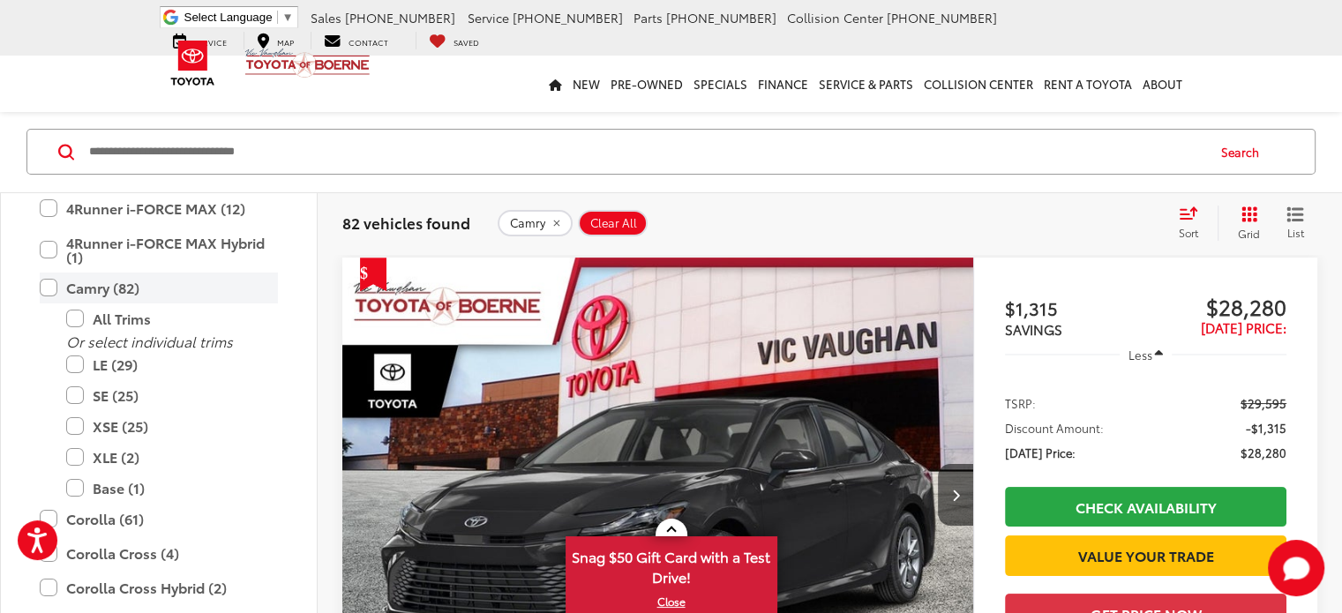
click at [48, 284] on label "Camry (82)" at bounding box center [159, 288] width 238 height 31
